Goal: Information Seeking & Learning: Learn about a topic

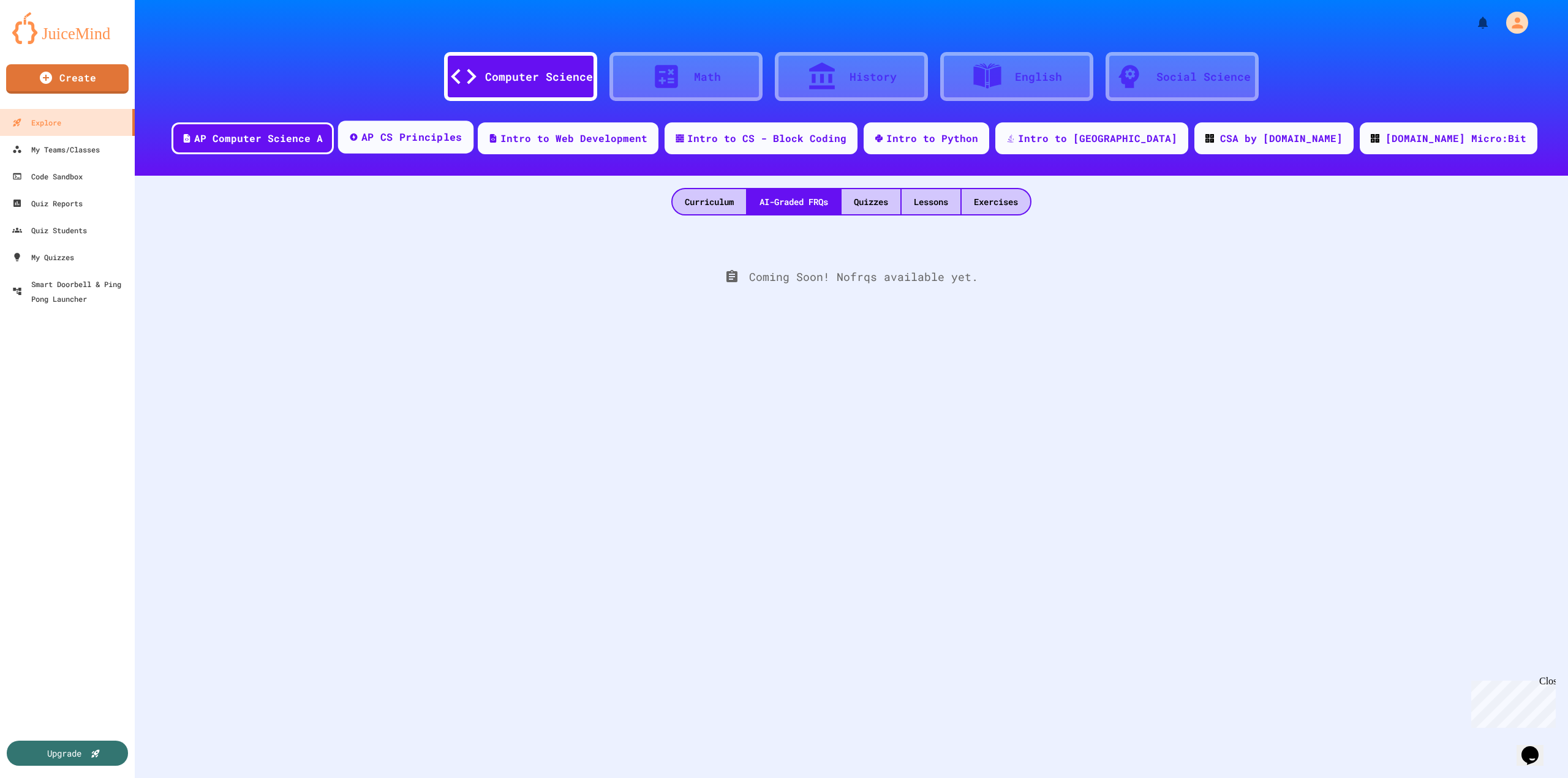
click at [473, 150] on div "AP CS Principles" at bounding box center [405, 136] width 135 height 33
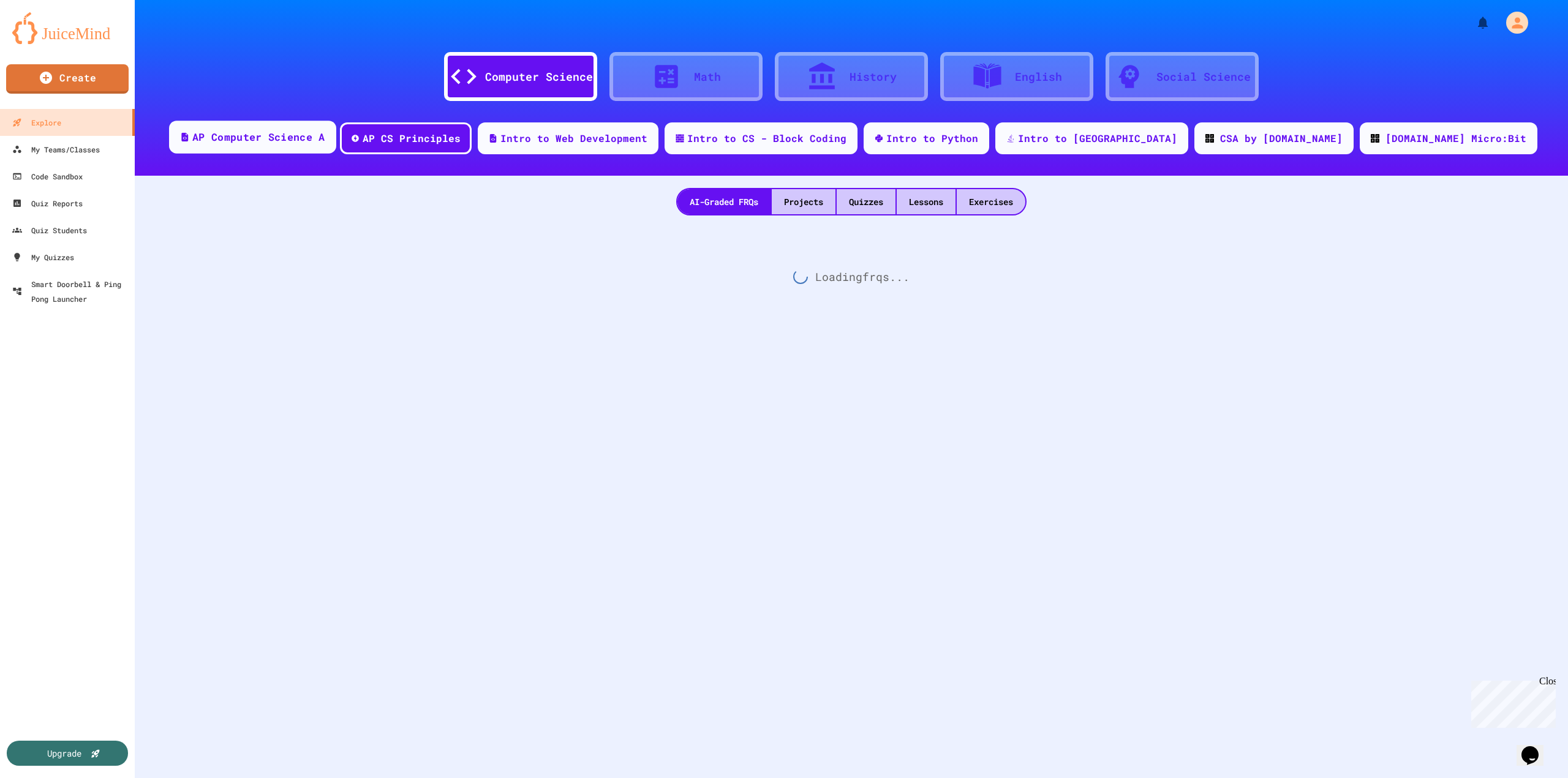
click at [325, 140] on div "AP Computer Science A" at bounding box center [258, 137] width 133 height 15
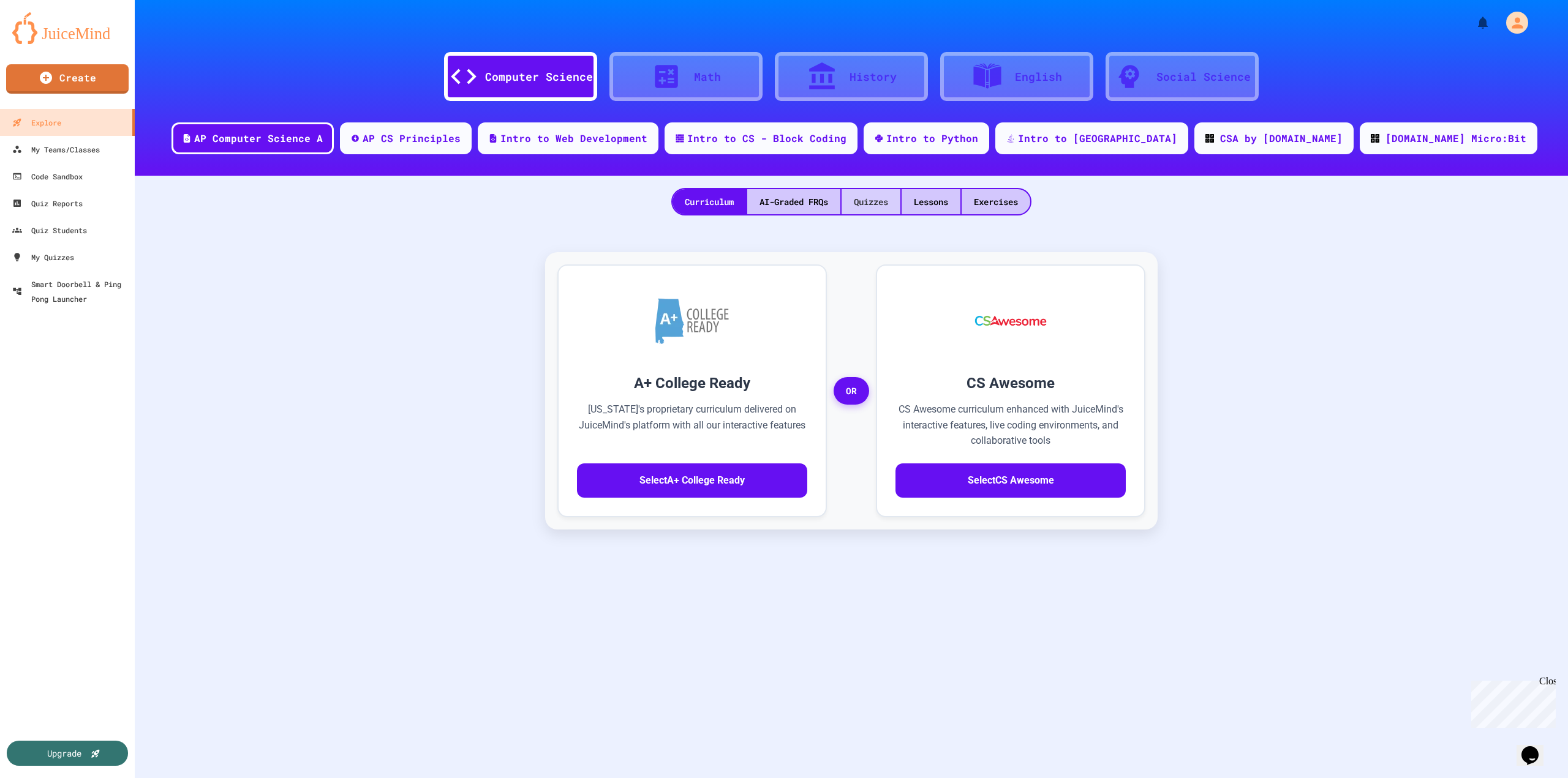
click at [877, 210] on div "Quizzes" at bounding box center [871, 201] width 58 height 25
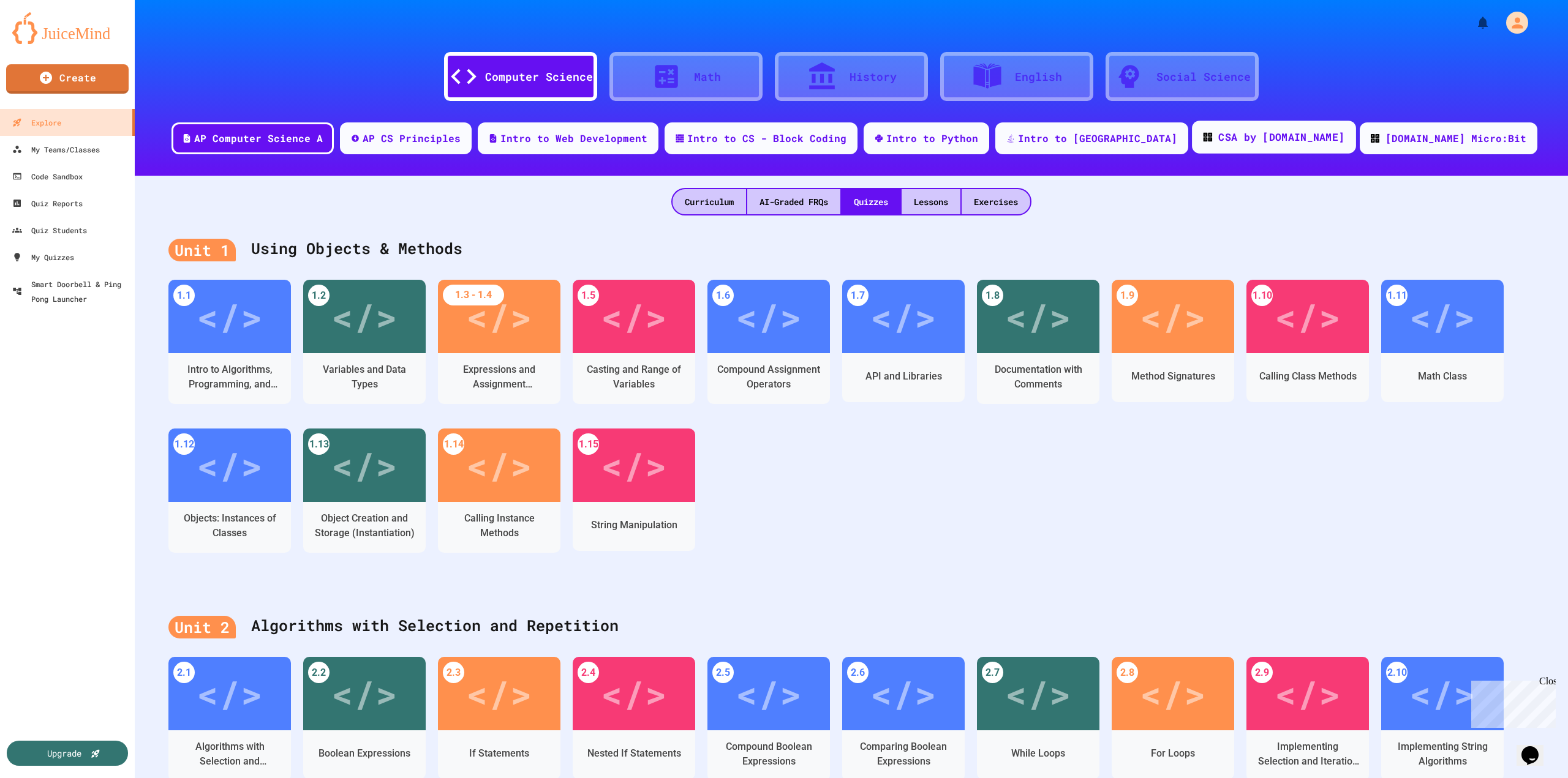
click at [1270, 146] on div "CSA by [DOMAIN_NAME]" at bounding box center [1274, 136] width 164 height 33
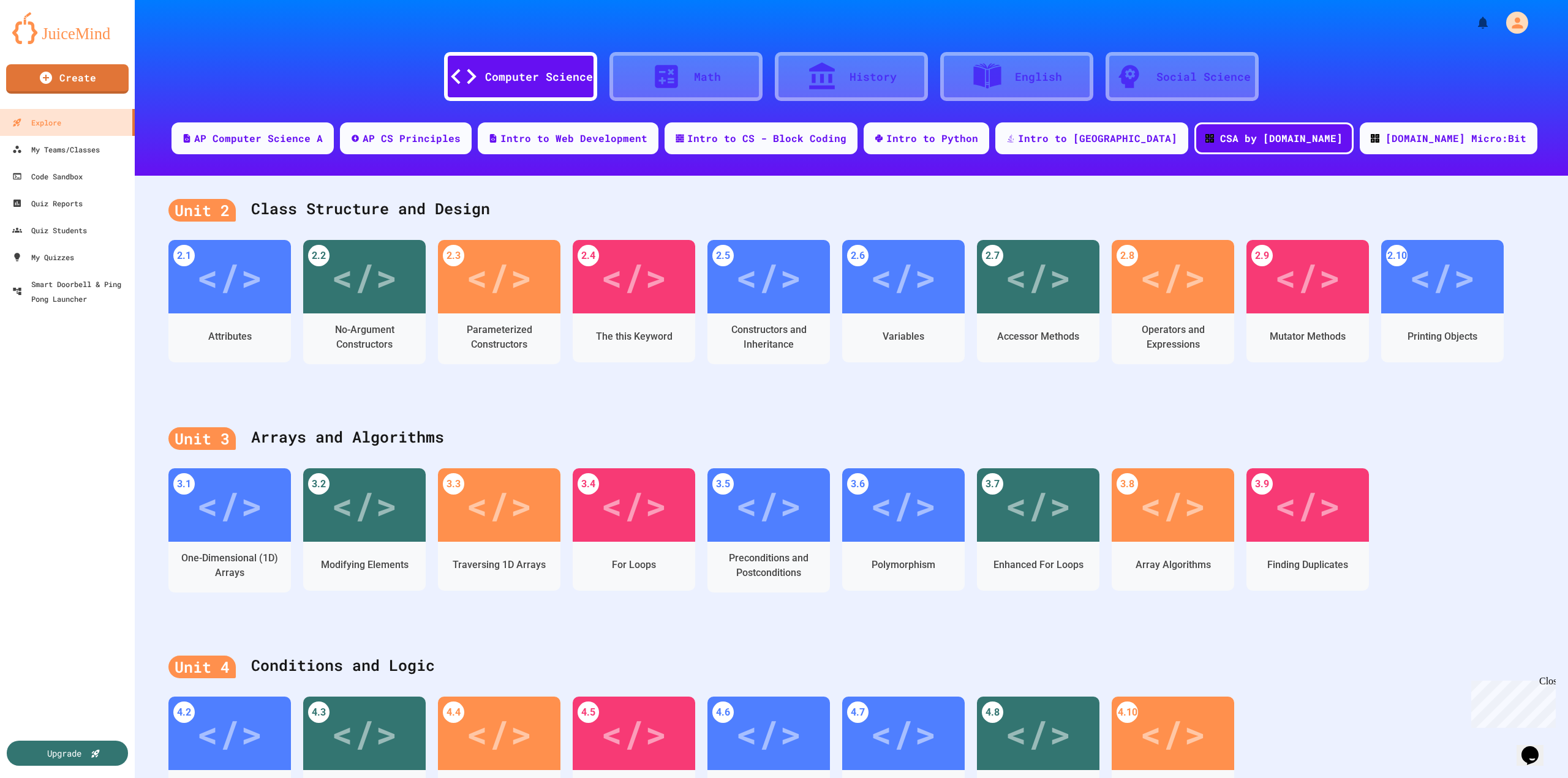
scroll to position [61, 0]
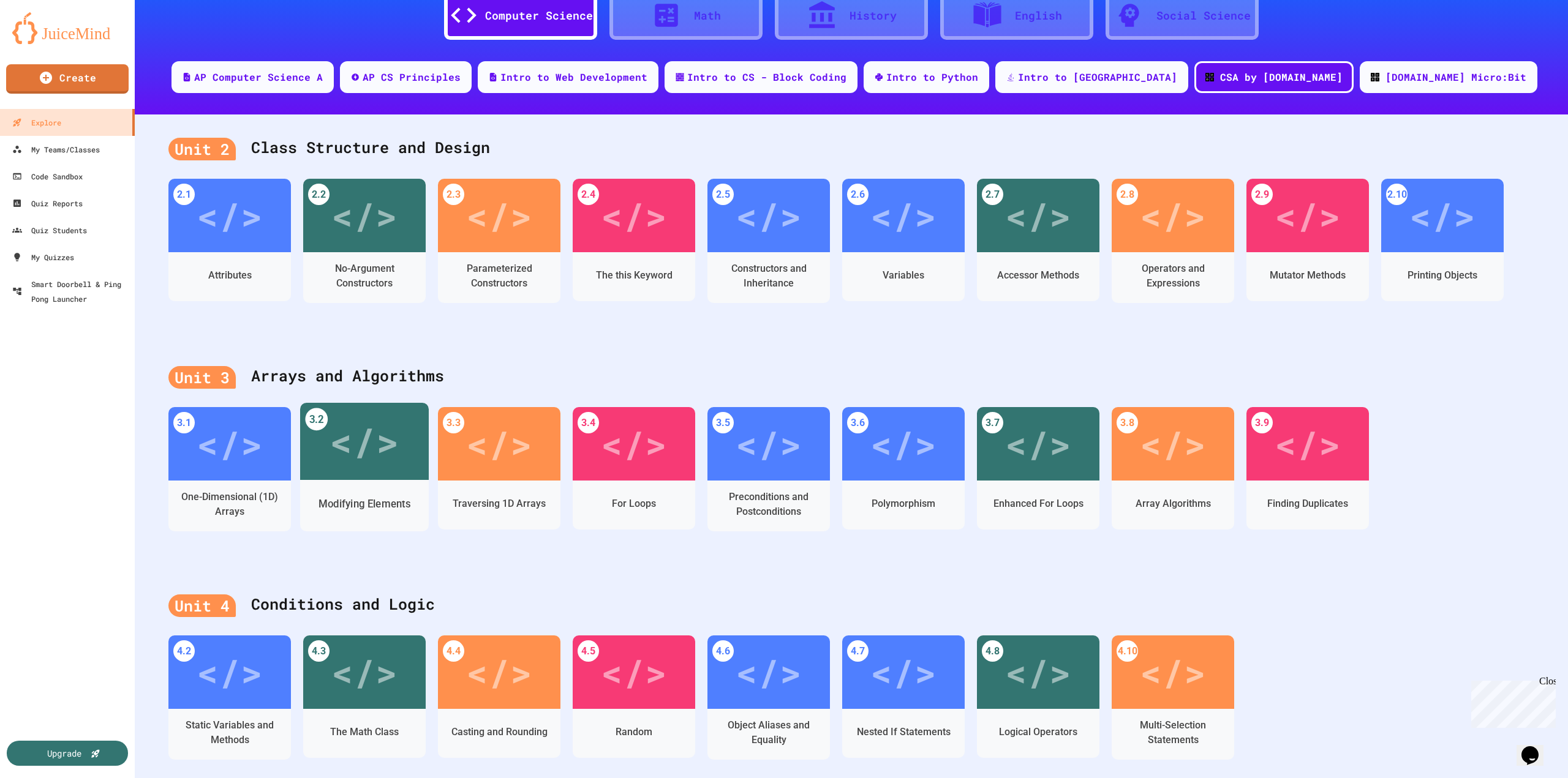
click at [368, 475] on div "</>" at bounding box center [364, 441] width 129 height 77
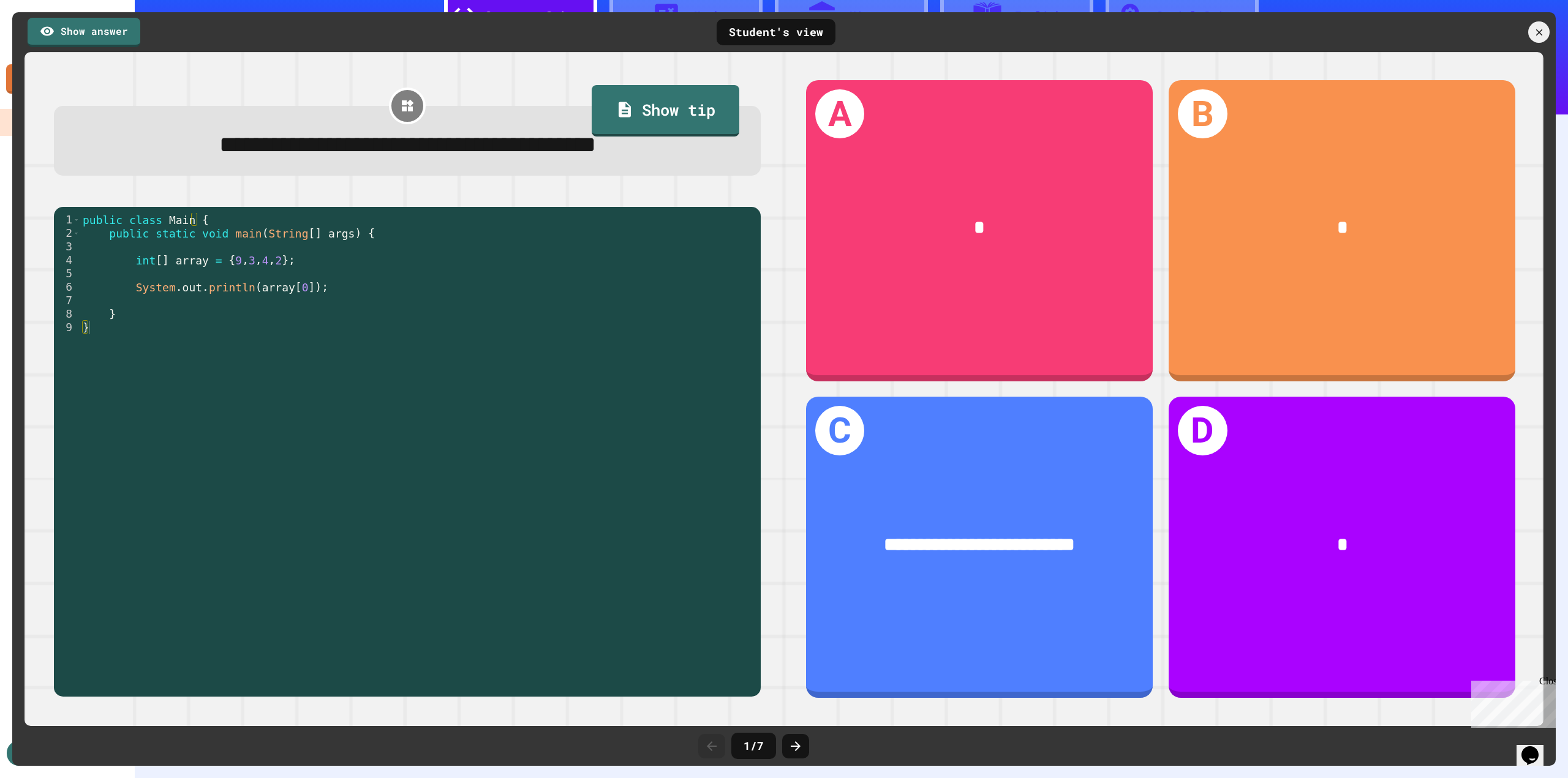
click at [268, 334] on div "public class Main { public static void main ( String [ ] args ) { int [ ] array…" at bounding box center [417, 456] width 673 height 485
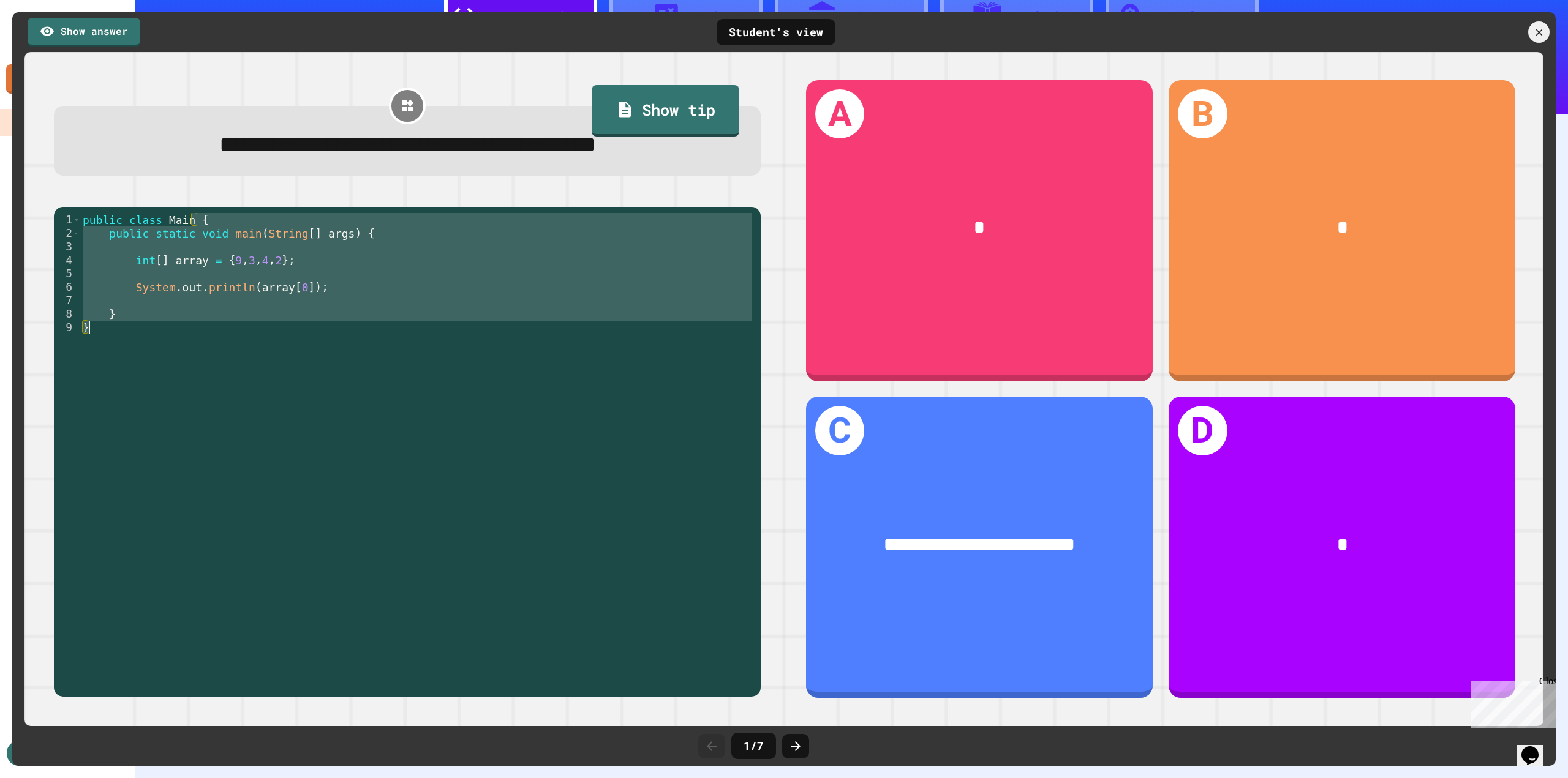
click at [268, 334] on div "public class Main { public static void main ( String [ ] args ) { int [ ] array…" at bounding box center [417, 456] width 673 height 485
click at [271, 329] on div "public class Main { public static void main ( String [ ] args ) { int [ ] array…" at bounding box center [417, 442] width 673 height 458
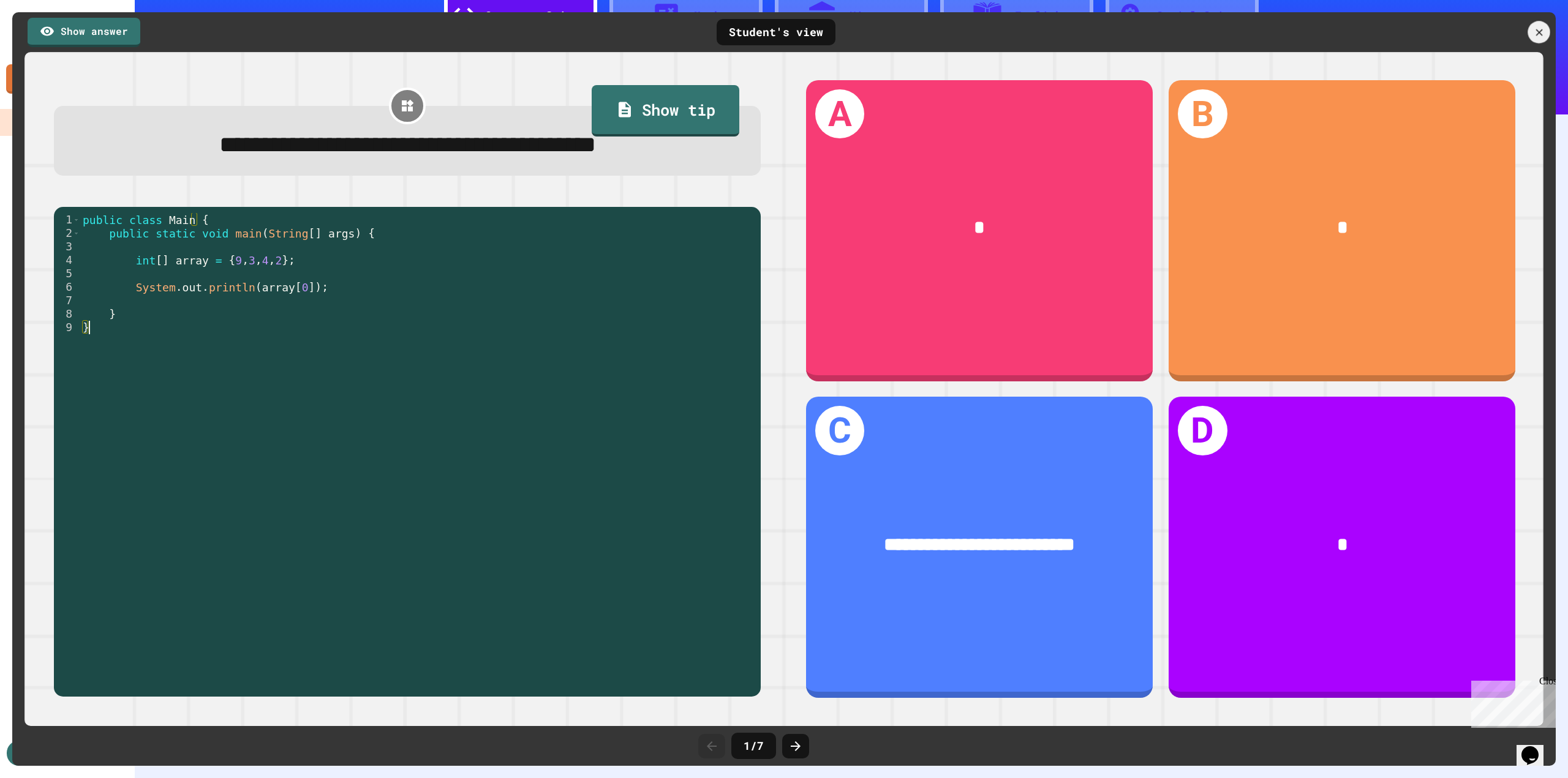
click at [1546, 29] on div at bounding box center [1538, 31] width 22 height 22
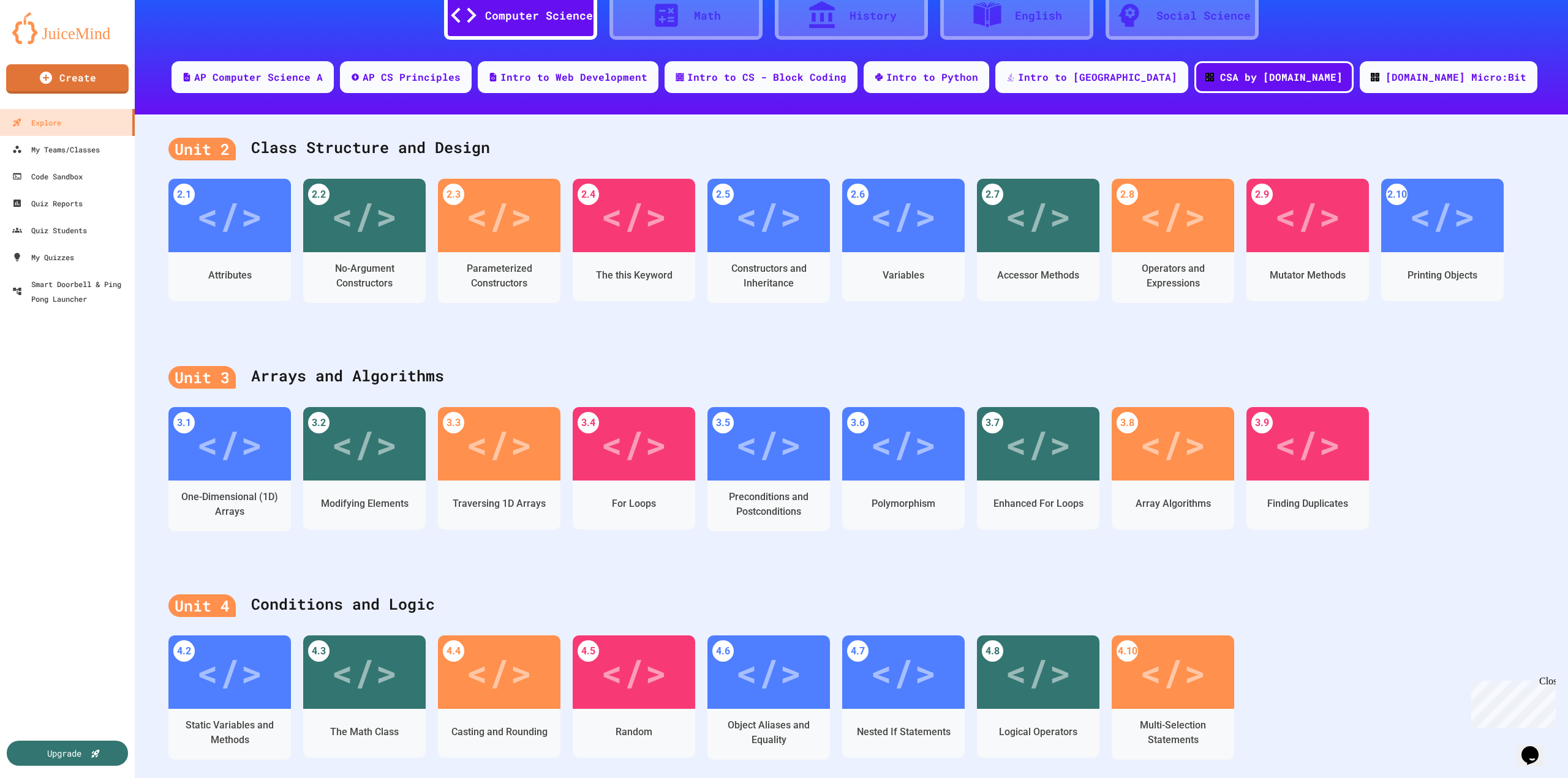
scroll to position [223, 0]
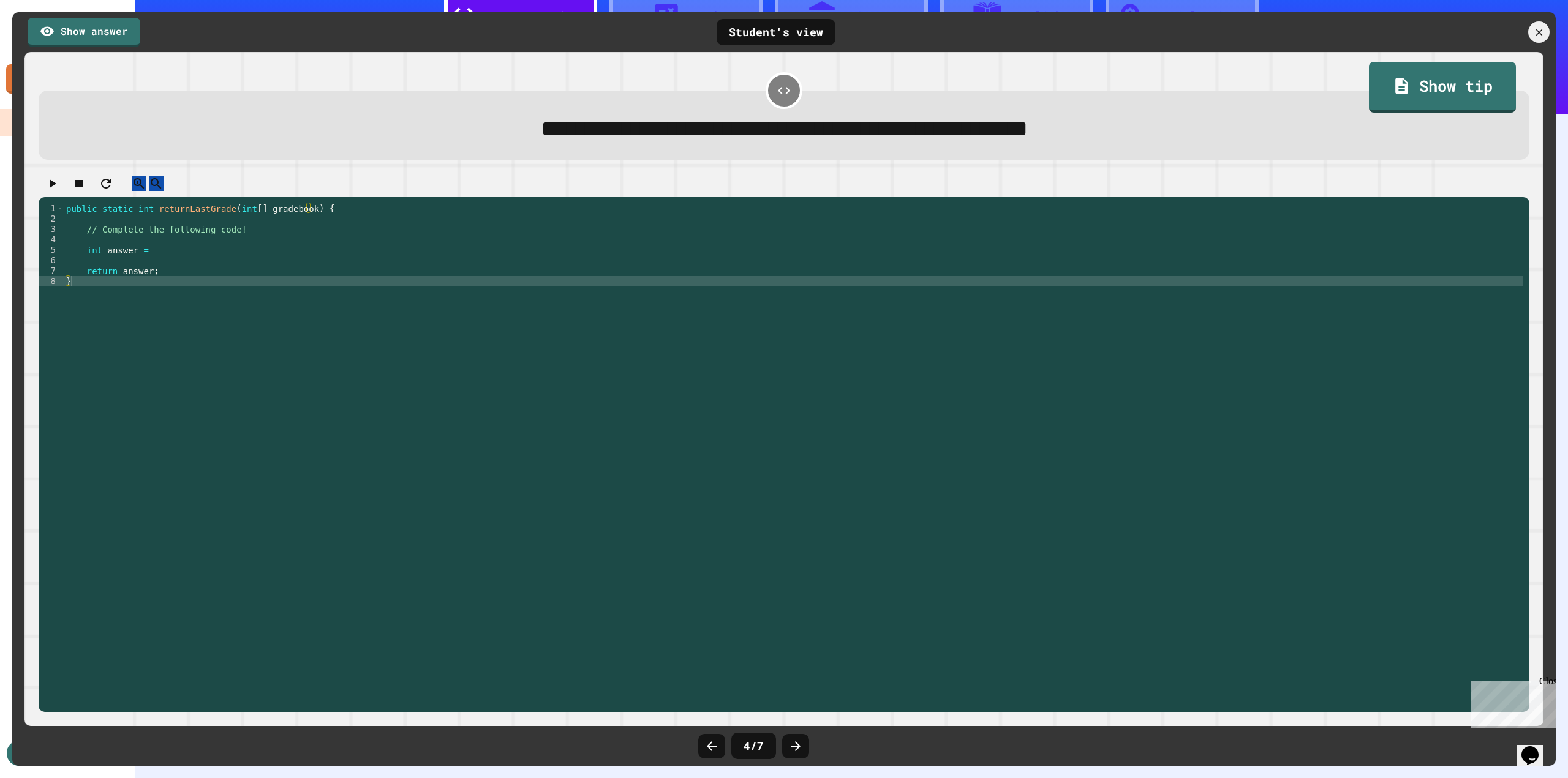
click at [424, 402] on div "public static int returnLastGrade ( int [ ] gradebook ) { // Complete the follo…" at bounding box center [793, 448] width 1459 height 489
click at [1544, 29] on icon at bounding box center [1539, 32] width 13 height 13
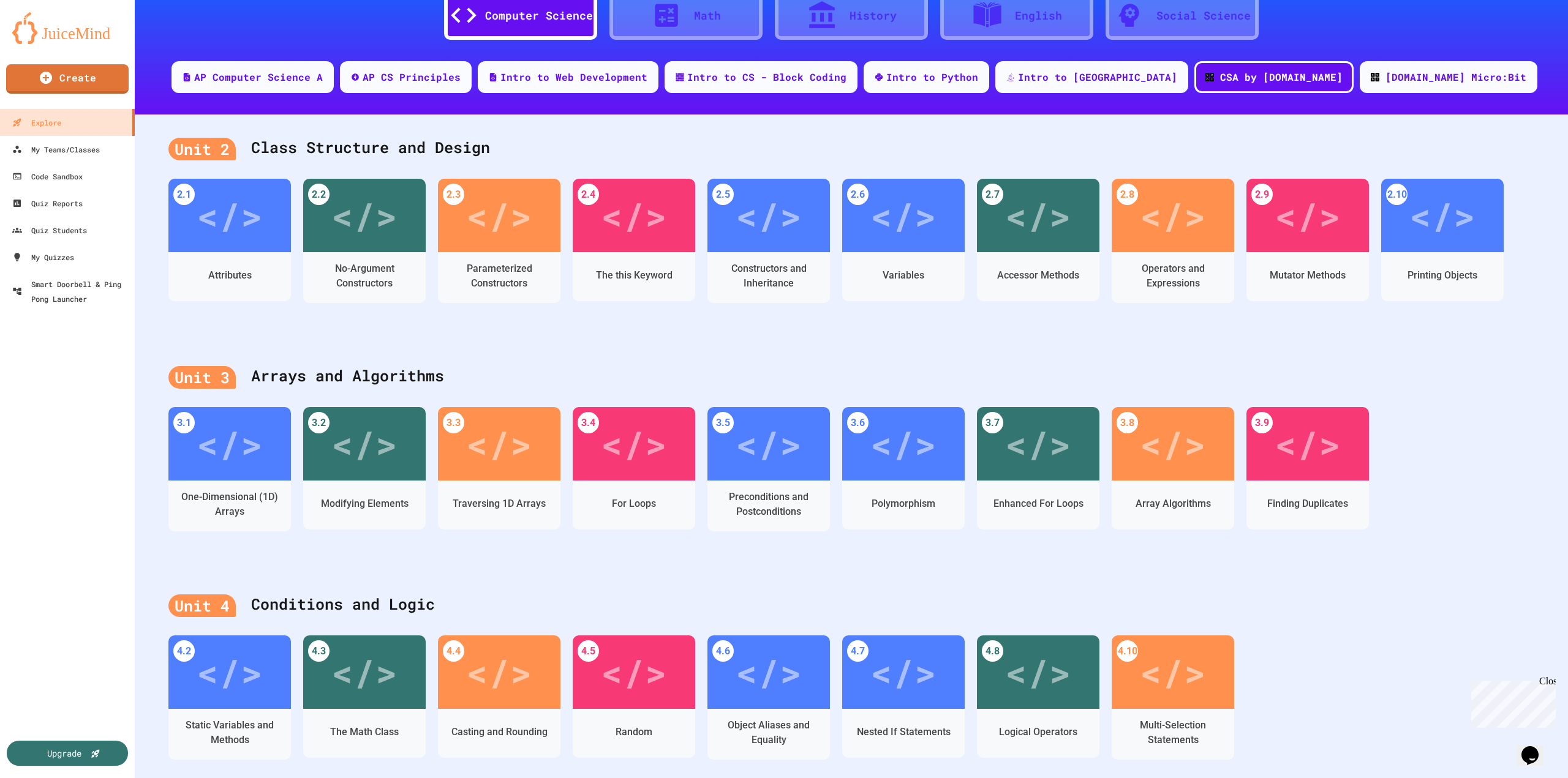
scroll to position [40, 0]
